Goal: Register for event/course

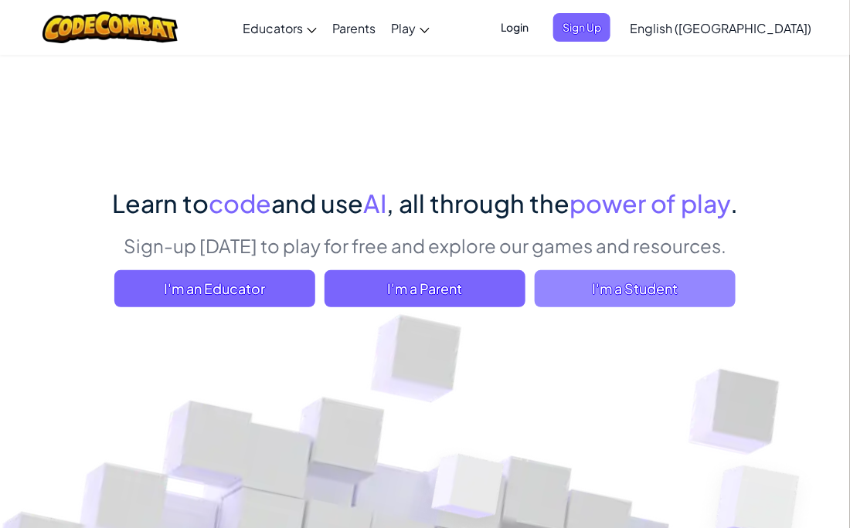
click at [612, 294] on span "I'm a Student" at bounding box center [635, 288] width 201 height 37
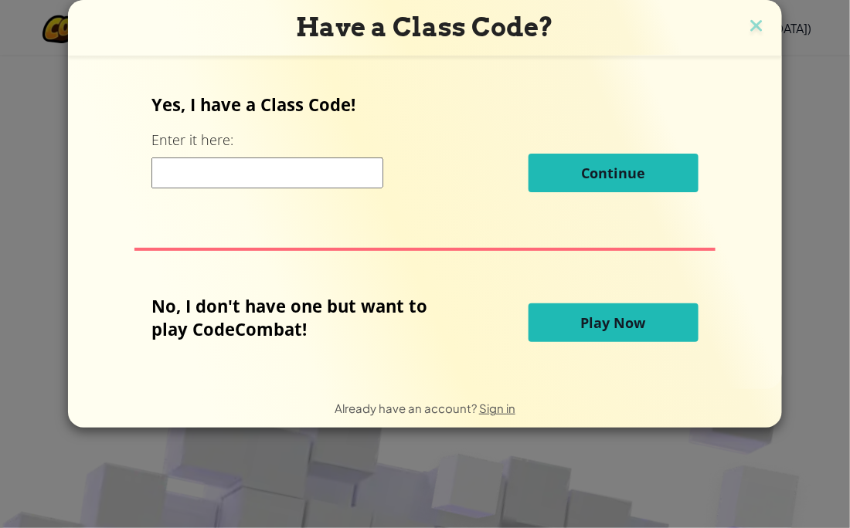
click at [356, 178] on input at bounding box center [267, 173] width 232 height 31
click at [299, 181] on input at bounding box center [267, 173] width 232 height 31
type input "PINLONGMOON"
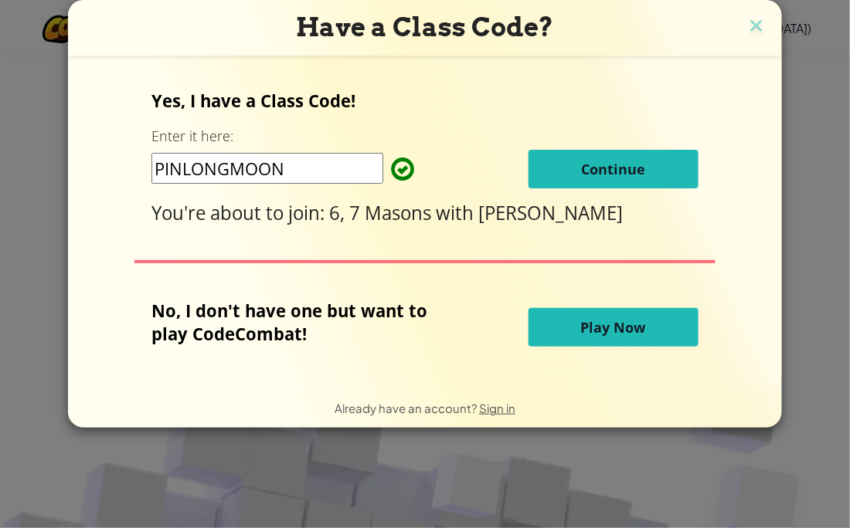
click at [559, 164] on button "Continue" at bounding box center [613, 169] width 170 height 39
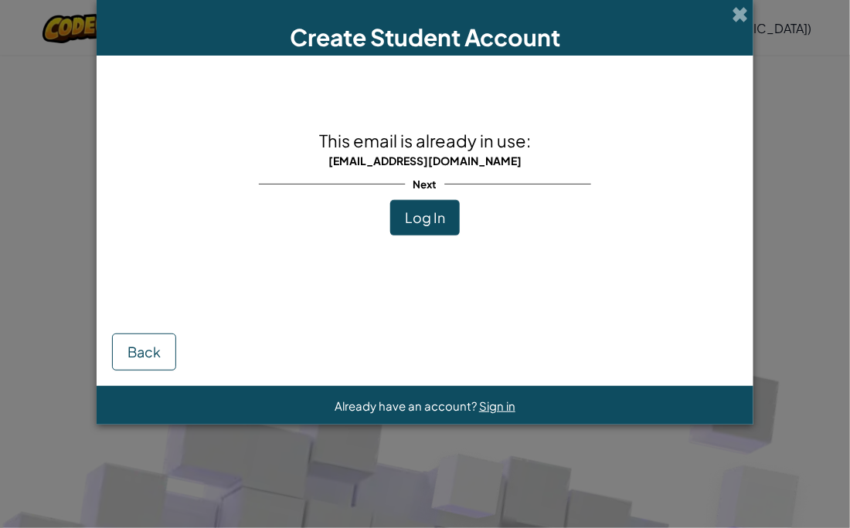
click at [421, 212] on span "Log In" at bounding box center [425, 218] width 40 height 18
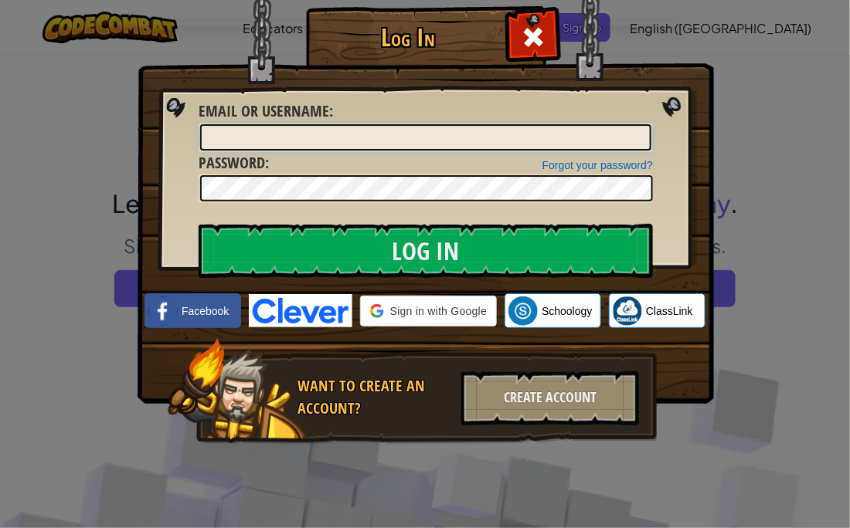
type input "KyrieB94075062"
